Goal: Navigation & Orientation: Find specific page/section

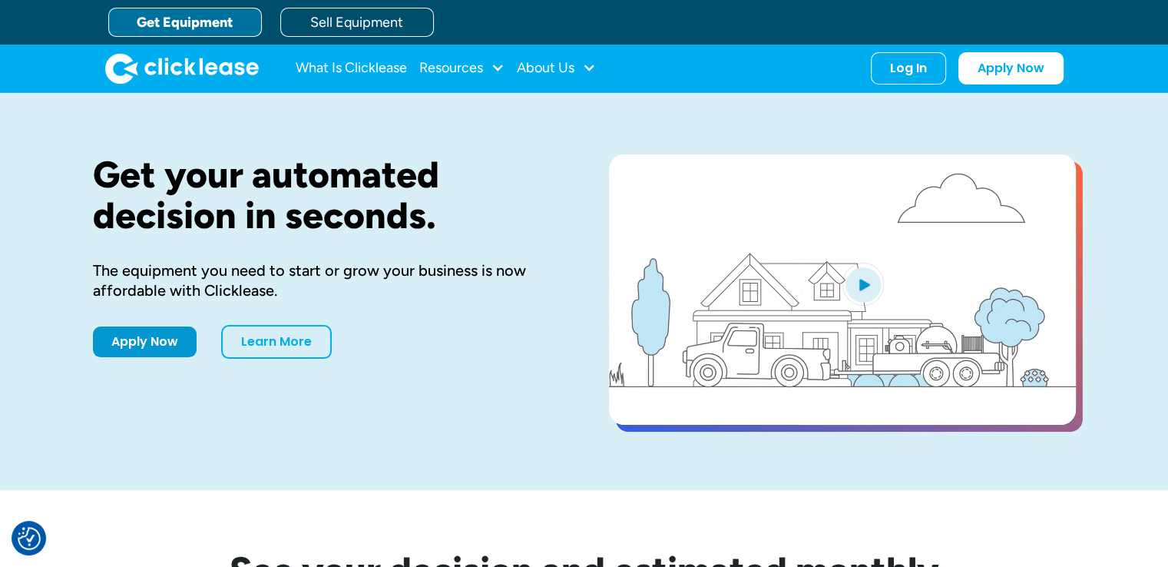
click at [201, 20] on link "Get Equipment" at bounding box center [185, 22] width 154 height 29
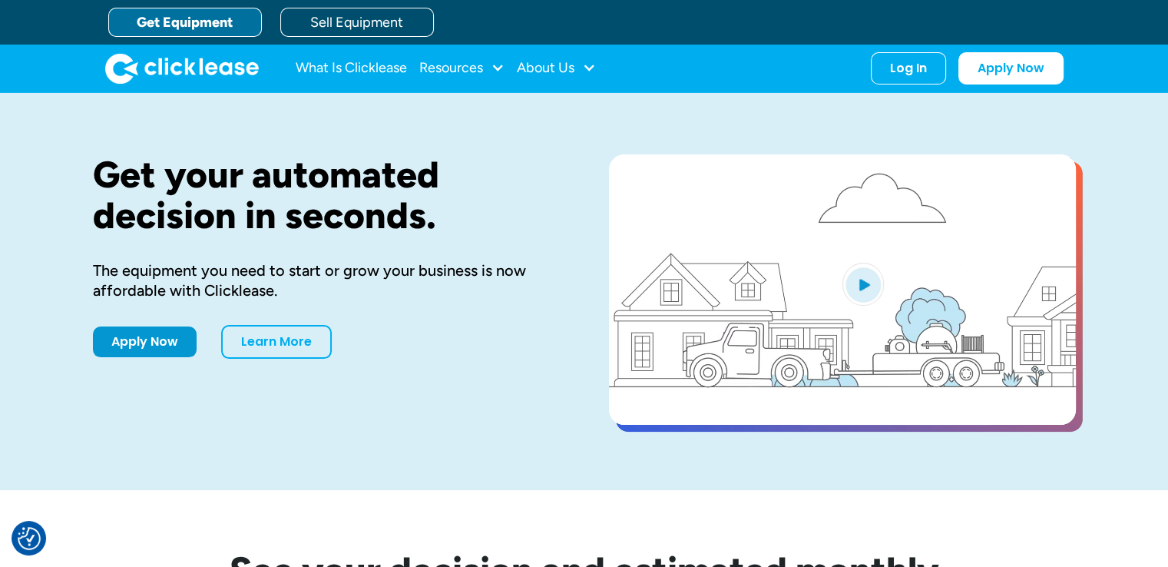
click at [201, 20] on link "Get Equipment" at bounding box center [185, 22] width 154 height 29
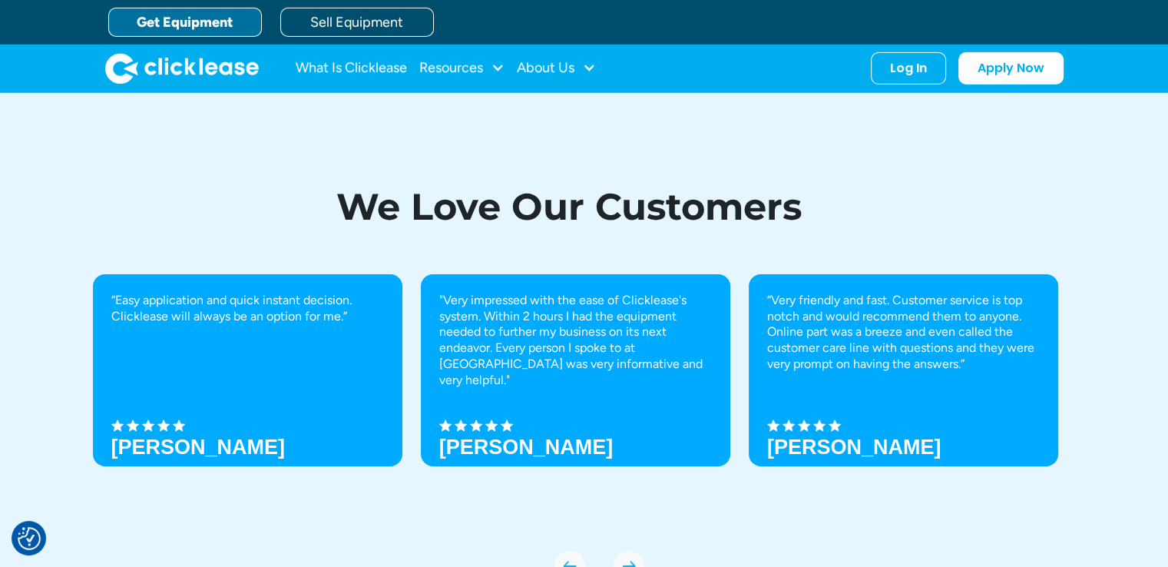
scroll to position [5034, 0]
